Goal: Task Accomplishment & Management: Use online tool/utility

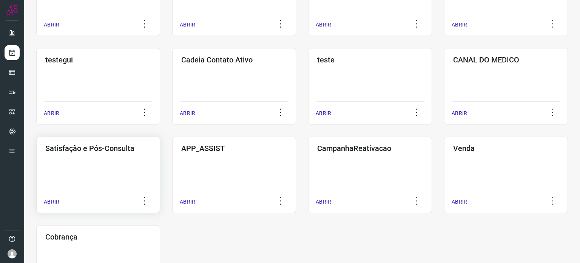
click at [106, 174] on div "Satisfação e Pós-Consulta ABRIR" at bounding box center [98, 174] width 124 height 76
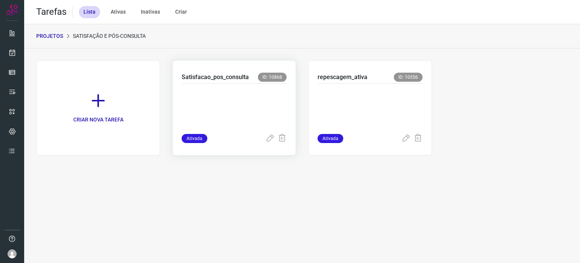
click at [237, 93] on p at bounding box center [234, 107] width 105 height 38
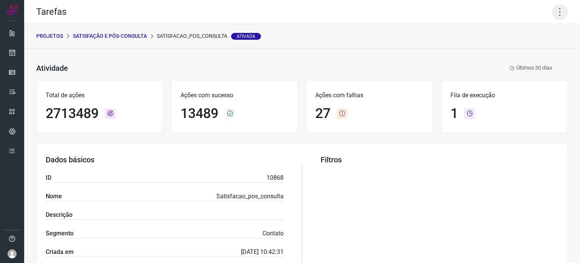
click at [555, 18] on icon at bounding box center [560, 12] width 16 height 16
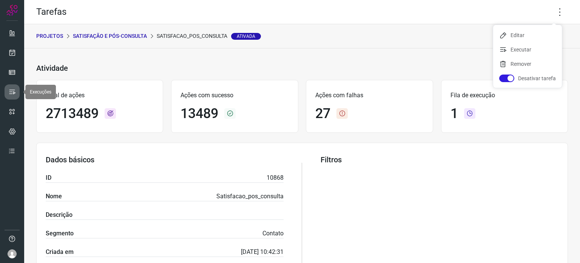
click at [9, 91] on icon at bounding box center [12, 92] width 8 height 8
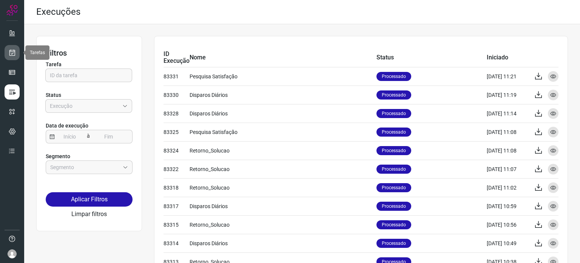
click at [9, 48] on link at bounding box center [12, 52] width 15 height 15
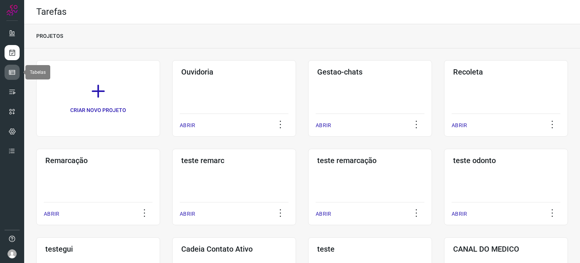
click at [8, 69] on icon at bounding box center [12, 72] width 8 height 8
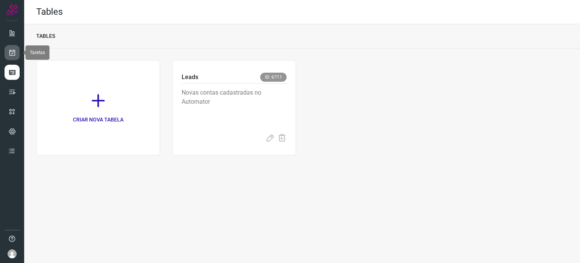
click at [15, 53] on icon at bounding box center [12, 53] width 8 height 8
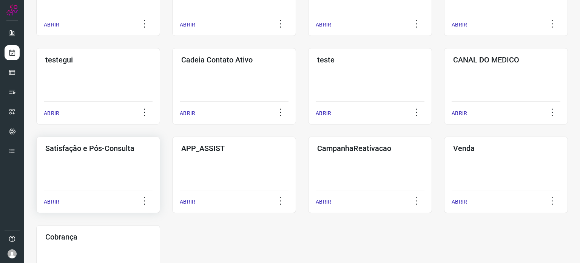
click at [102, 167] on div "Satisfação e Pós-Consulta ABRIR" at bounding box center [98, 174] width 124 height 76
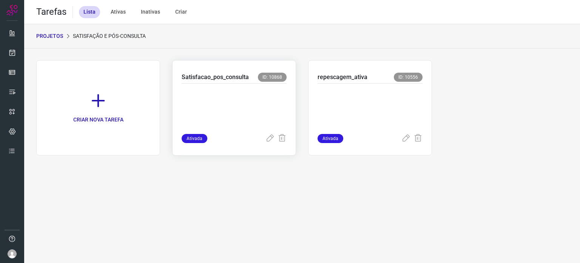
click at [268, 94] on p at bounding box center [234, 107] width 105 height 38
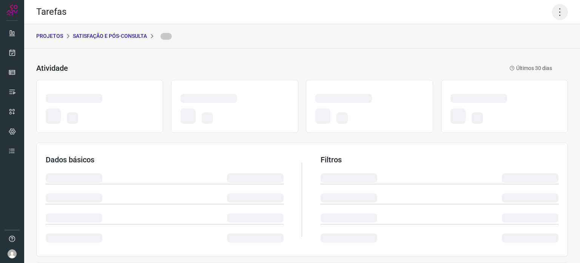
click at [554, 13] on icon at bounding box center [560, 12] width 16 height 16
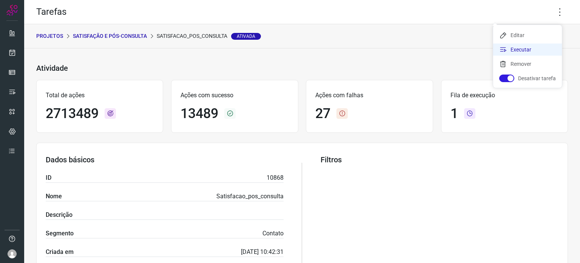
click at [511, 46] on li "Executar" at bounding box center [527, 49] width 69 height 12
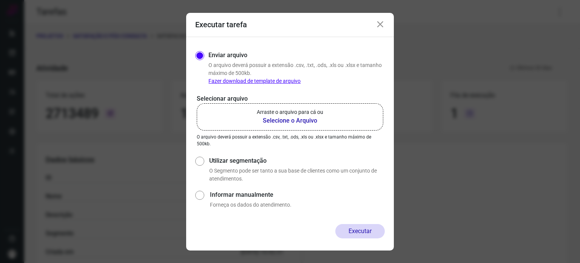
click at [278, 115] on p "Arraste o arquivo para cá ou" at bounding box center [290, 112] width 66 height 8
click at [0, 0] on input "Arraste o arquivo para cá ou Selecione o Arquivo" at bounding box center [0, 0] width 0 height 0
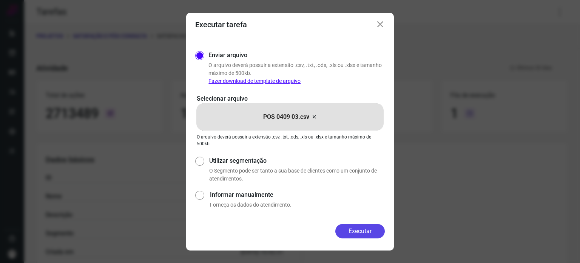
click at [361, 230] on button "Executar" at bounding box center [360, 231] width 49 height 14
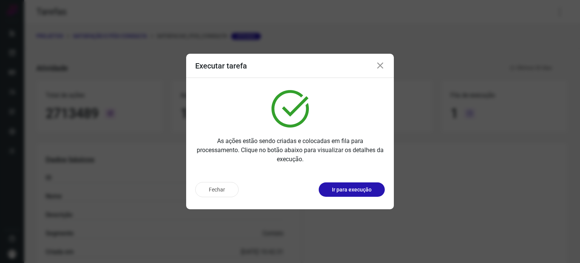
click at [342, 196] on div "Fechar Ir para execução" at bounding box center [290, 189] width 190 height 15
click at [345, 187] on p "Ir para execução" at bounding box center [352, 190] width 40 height 8
